Goal: Task Accomplishment & Management: Complete application form

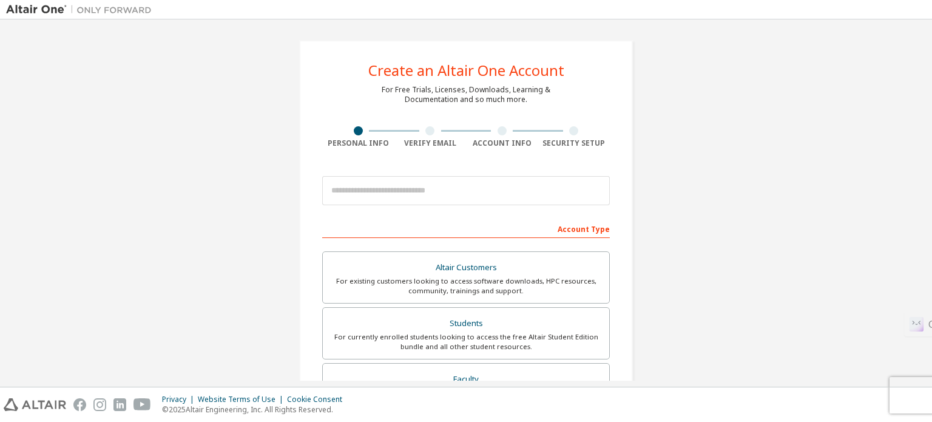
scroll to position [11, 0]
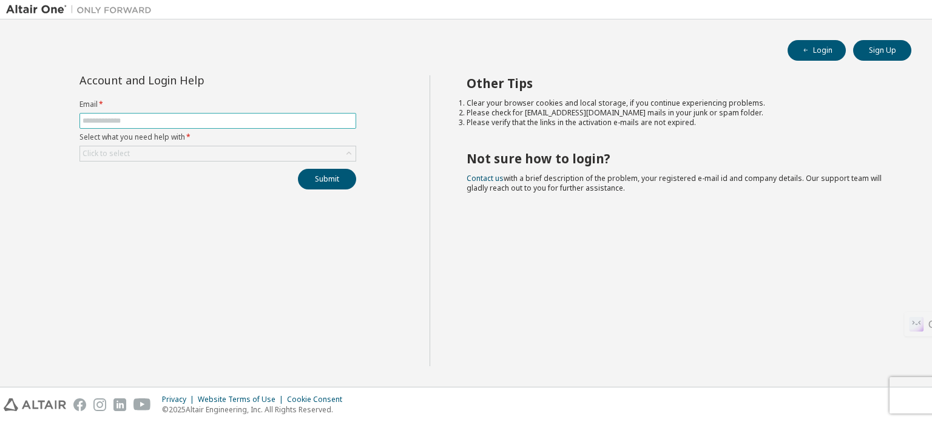
click at [212, 123] on input "text" at bounding box center [218, 121] width 271 height 10
type input "**********"
click at [182, 152] on div "Click to select" at bounding box center [218, 153] width 276 height 15
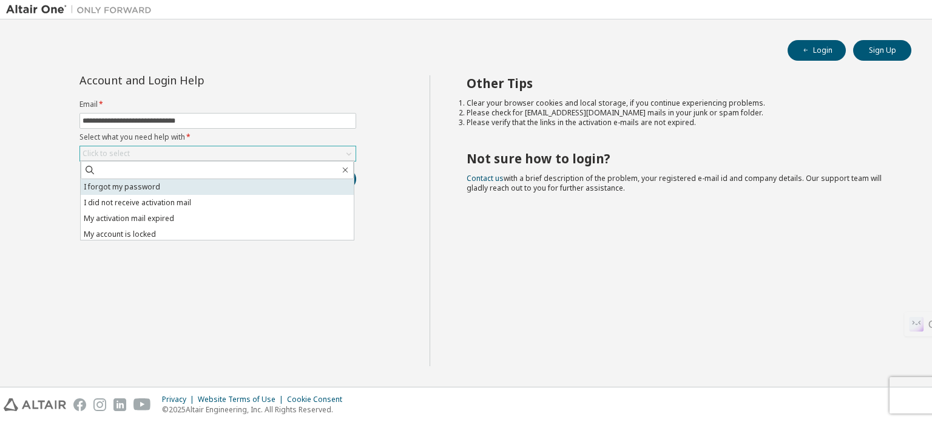
click at [161, 182] on li "I forgot my password" at bounding box center [217, 187] width 273 height 16
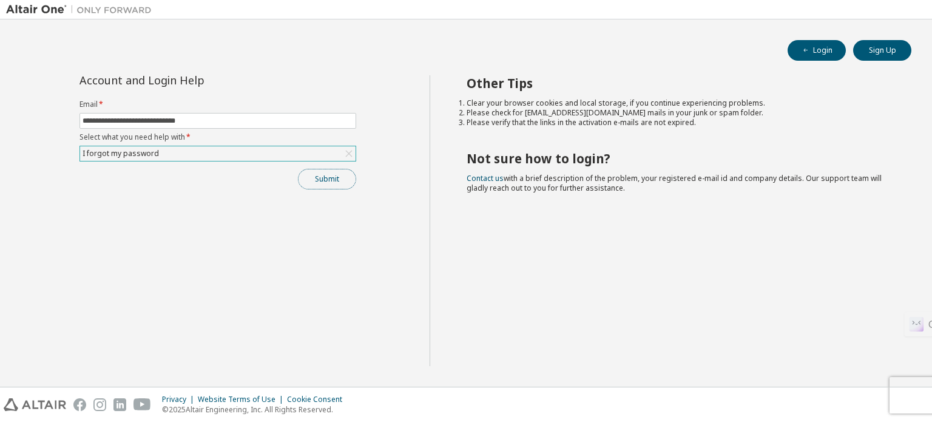
click at [316, 185] on button "Submit" at bounding box center [327, 179] width 58 height 21
